Goal: Information Seeking & Learning: Learn about a topic

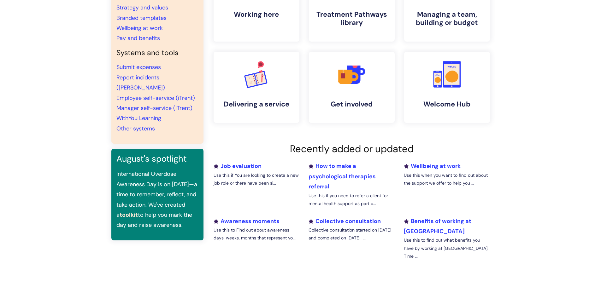
scroll to position [95, 0]
click at [422, 227] on li "Benefits of working at WithYou Use this to find out what benefits you have by w…" at bounding box center [446, 240] width 95 height 49
click at [150, 39] on link "Pay and benefits" at bounding box center [138, 38] width 44 height 8
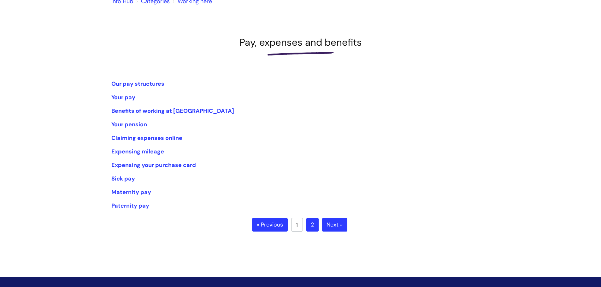
scroll to position [50, 0]
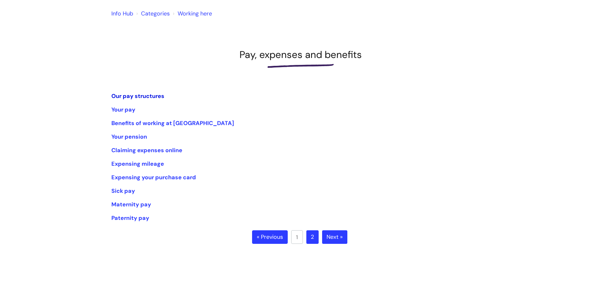
click at [148, 96] on link "Our pay structures" at bounding box center [137, 96] width 53 height 8
